Goal: Check status

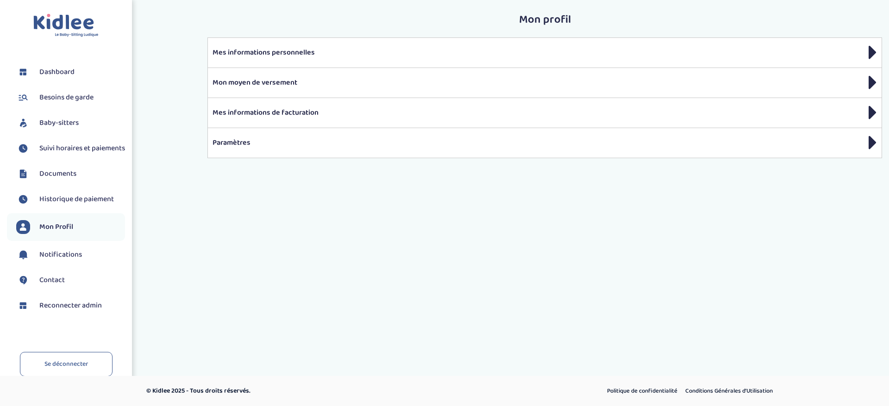
click at [82, 154] on span "Suivi horaires et paiements" at bounding box center [82, 148] width 86 height 11
click at [61, 154] on span "Suivi horaires et paiements" at bounding box center [82, 148] width 86 height 11
click at [59, 154] on span "Suivi horaires et paiements" at bounding box center [82, 148] width 86 height 11
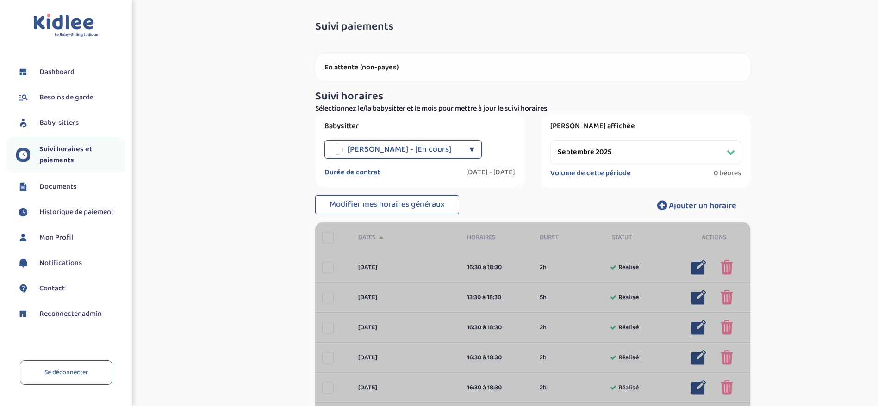
select select "septembre 2025"
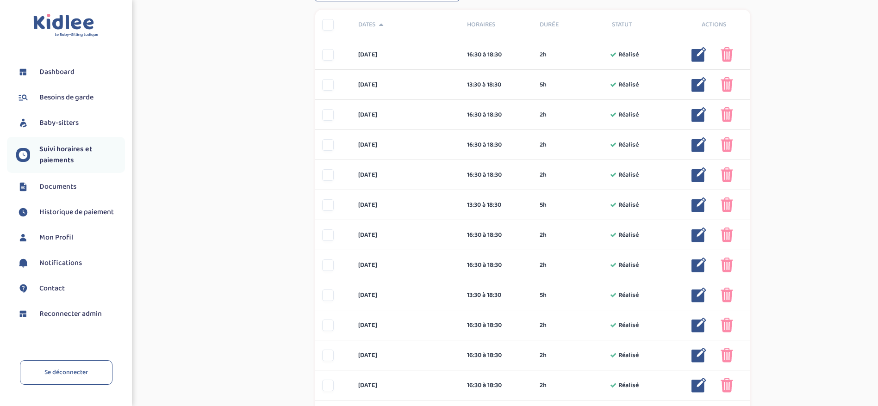
scroll to position [208, 0]
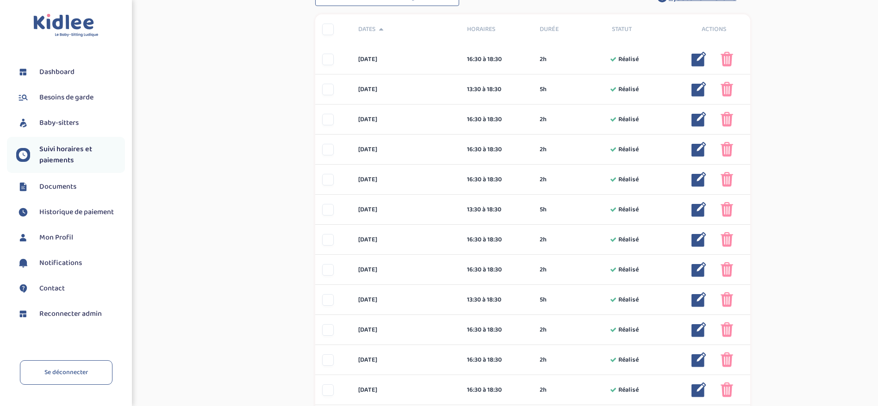
click at [809, 168] on div "Suivi paiements veOEDRCYdff0d4KNdGRaAV6jFn9VEOXQdxnPennY En attente (non-payes)…" at bounding box center [532, 166] width 677 height 721
click at [92, 318] on span "Reconnecter admin" at bounding box center [70, 314] width 62 height 11
